Goal: Task Accomplishment & Management: Use online tool/utility

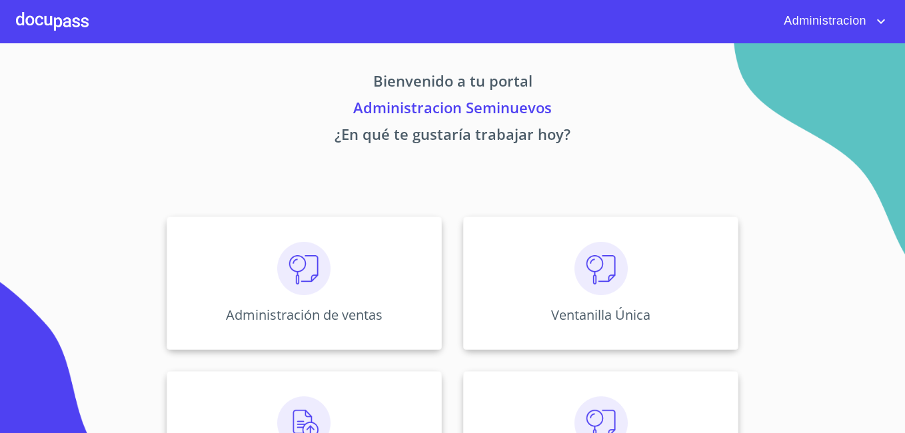
click at [568, 258] on div "Ventanilla Única" at bounding box center [600, 282] width 275 height 133
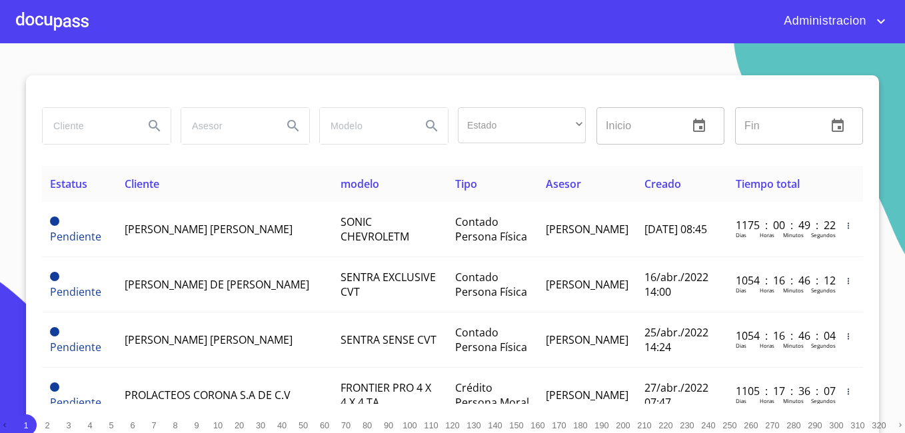
click at [98, 117] on input "search" at bounding box center [88, 126] width 91 height 36
type input "[PERSON_NAME]"
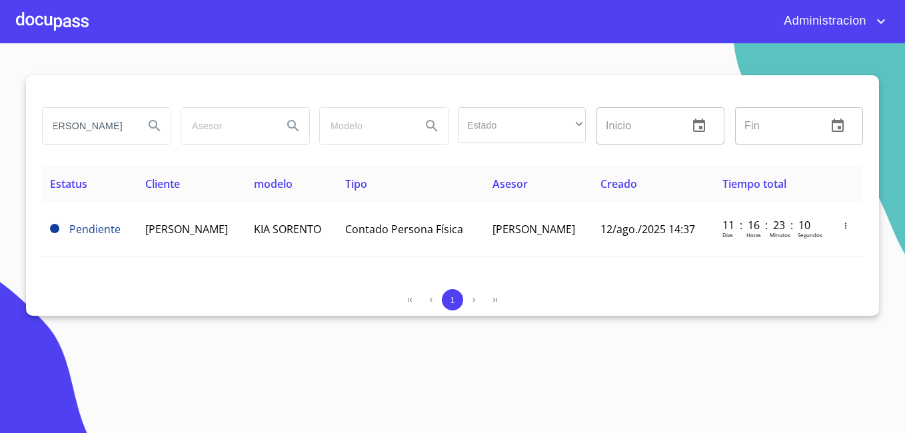
scroll to position [0, 0]
click at [116, 124] on input "[PERSON_NAME]" at bounding box center [88, 126] width 91 height 36
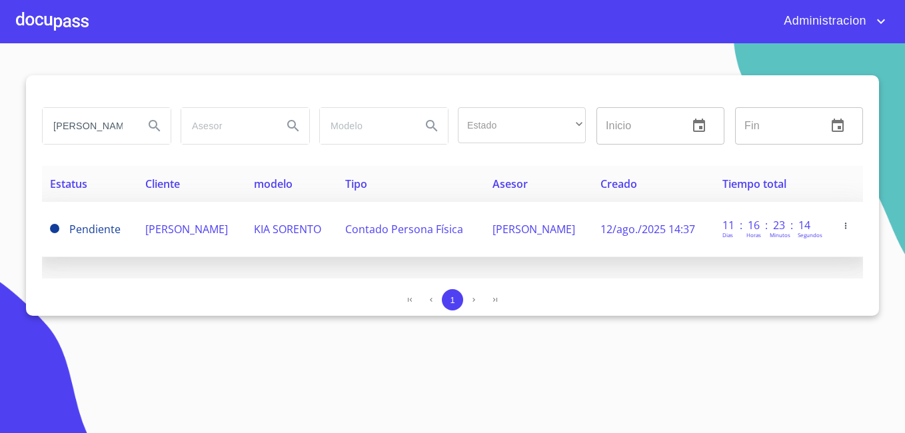
click at [154, 236] on span "[PERSON_NAME]" at bounding box center [186, 229] width 83 height 15
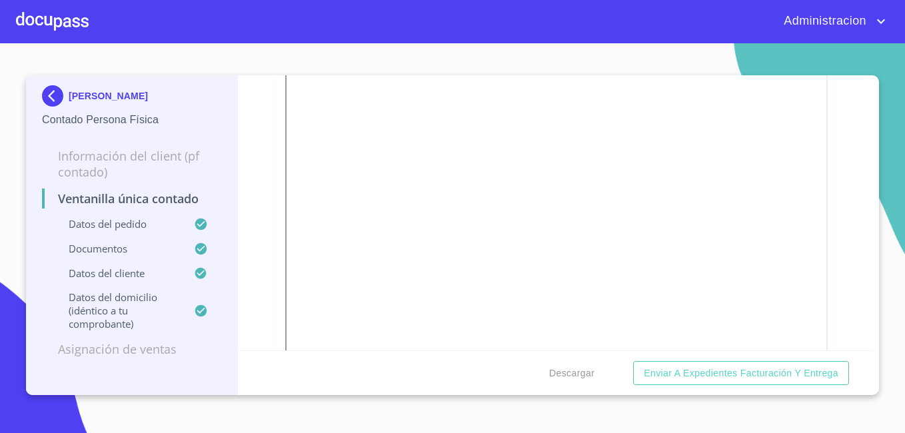
scroll to position [1798, 0]
click at [683, 386] on div "Descargar Enviar a Expedientes Facturación y Entrega" at bounding box center [555, 372] width 635 height 45
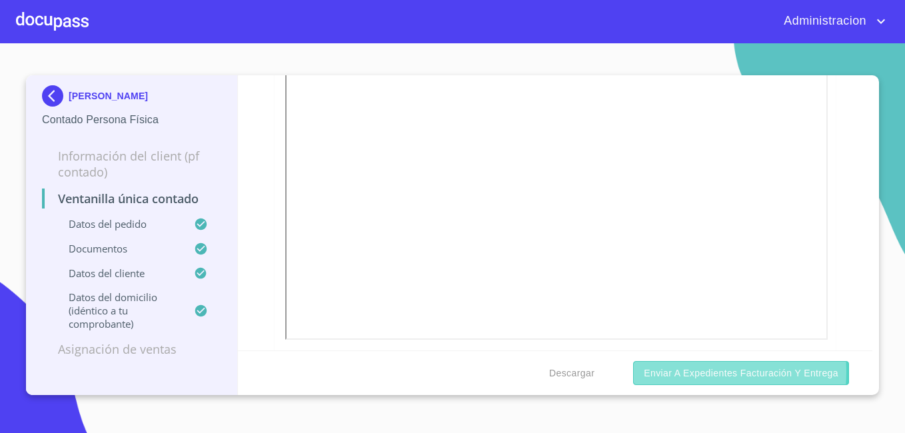
click at [693, 372] on span "Enviar a Expedientes Facturación y Entrega" at bounding box center [740, 373] width 195 height 17
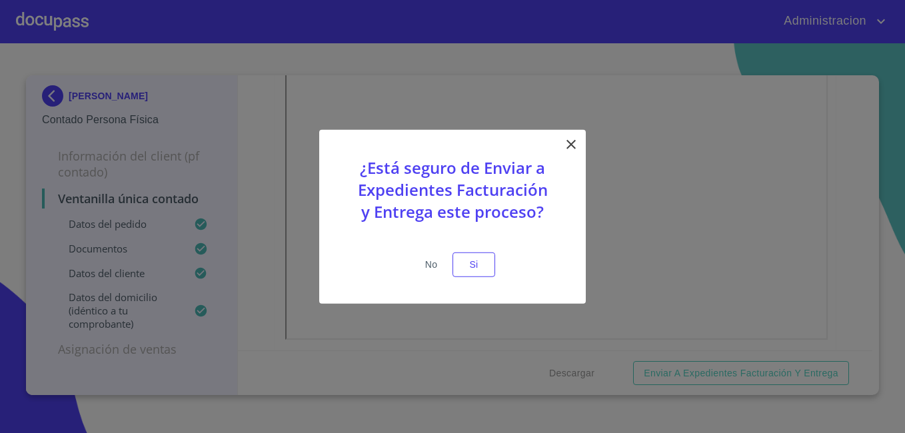
click at [452, 262] on button "No" at bounding box center [431, 264] width 43 height 25
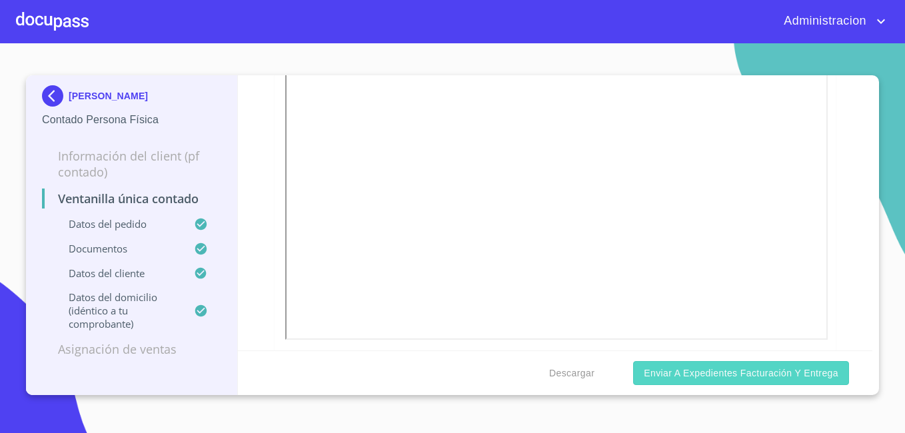
click at [765, 376] on span "Enviar a Expedientes Facturación y Entrega" at bounding box center [740, 373] width 195 height 17
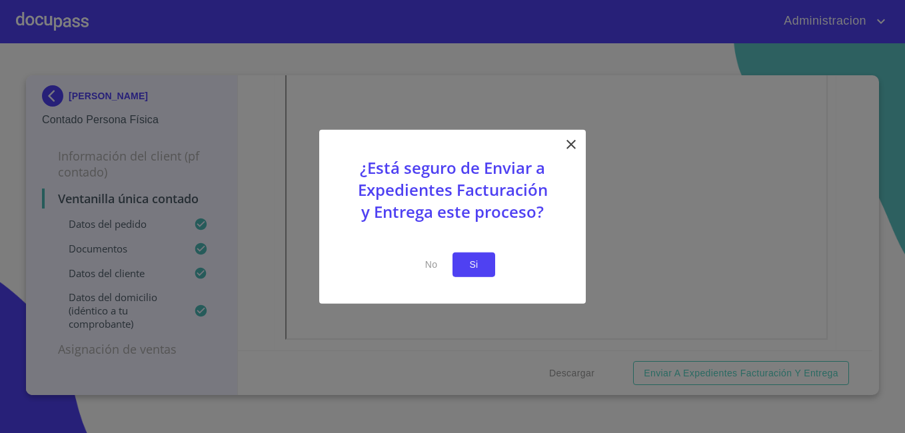
click at [494, 267] on button "Si" at bounding box center [473, 264] width 43 height 25
